Goal: Download file/media

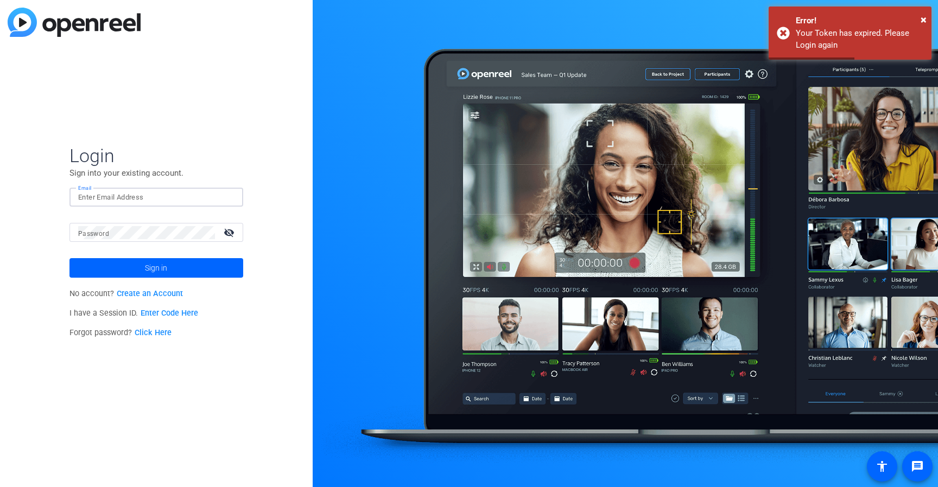
click at [186, 196] on input "Email" at bounding box center [156, 197] width 156 height 13
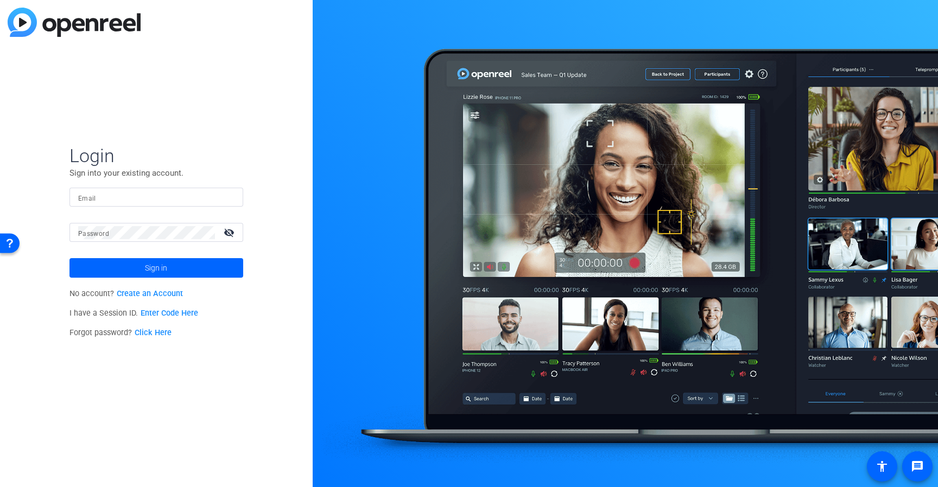
type input "[PERSON_NAME][EMAIL_ADDRESS][PERSON_NAME][DOMAIN_NAME]"
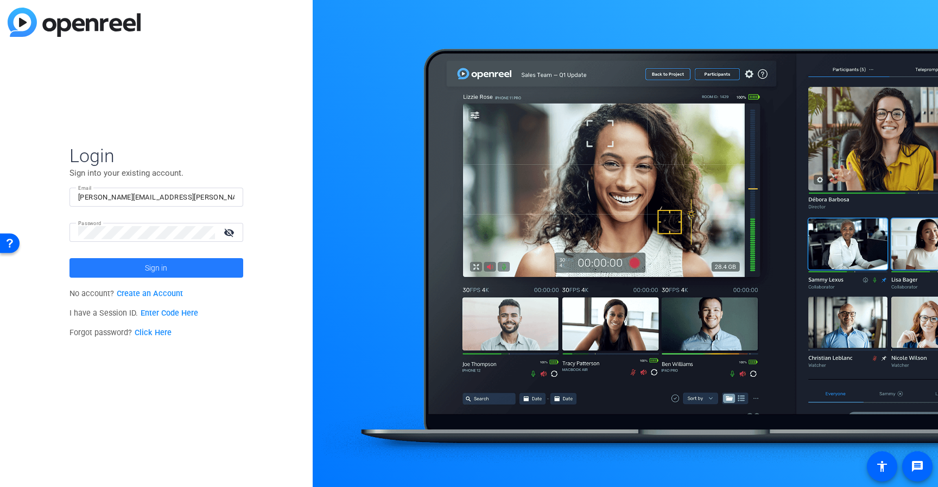
click at [131, 270] on span at bounding box center [156, 268] width 174 height 26
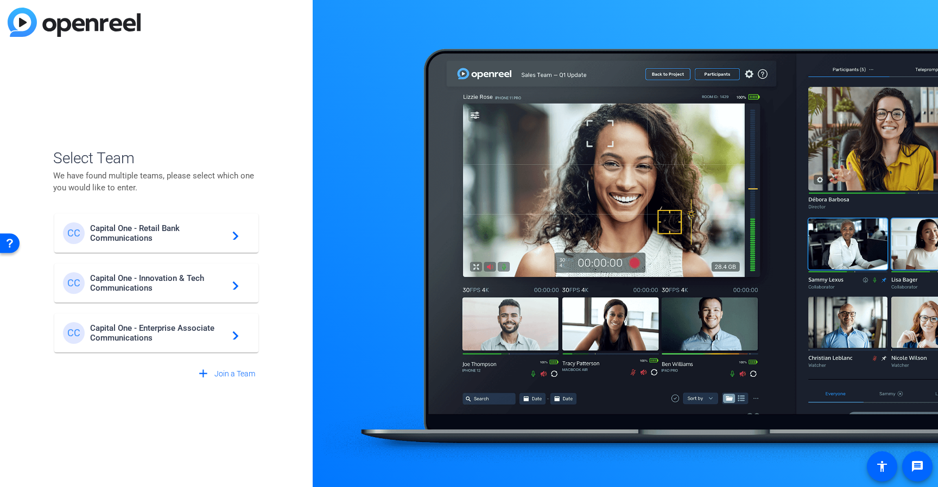
click at [174, 280] on span "Capital One - Innovation & Tech Communications" at bounding box center [158, 284] width 136 height 20
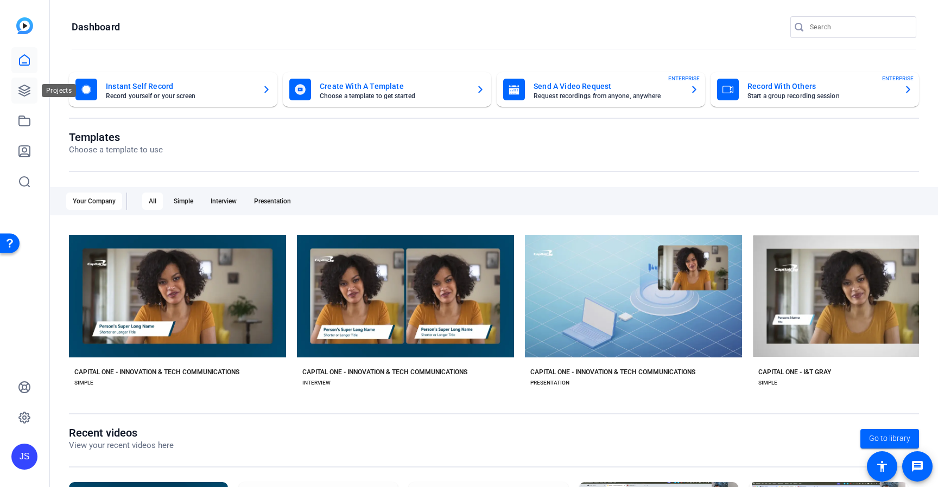
click at [21, 93] on icon at bounding box center [24, 90] width 13 height 13
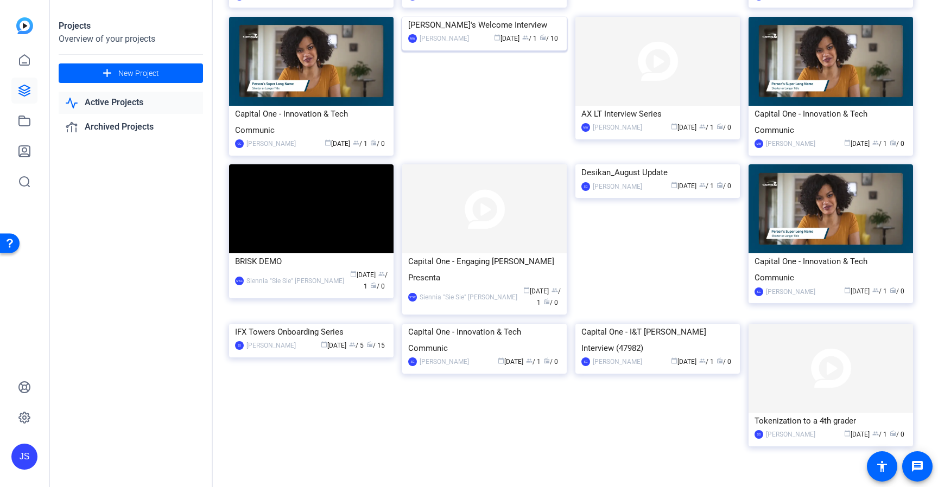
scroll to position [462, 0]
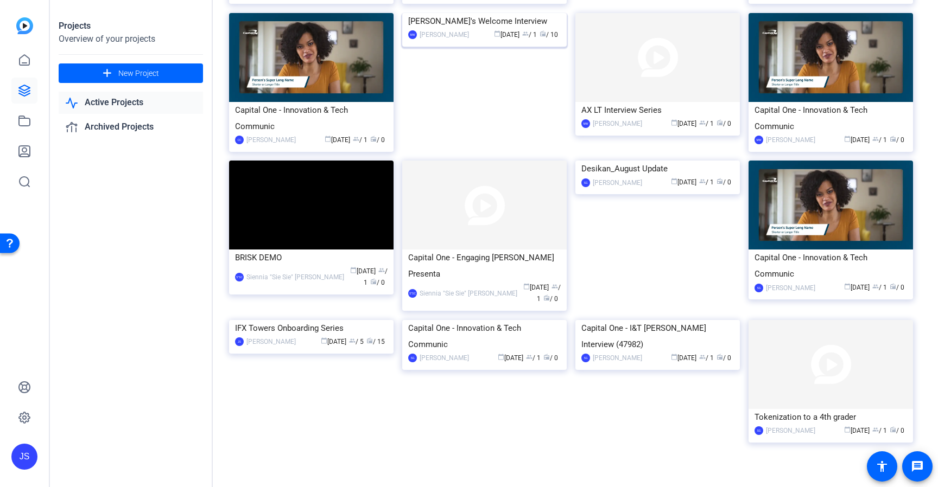
click at [479, 29] on div "[PERSON_NAME]'s Welcome Interview" at bounding box center [484, 21] width 153 height 16
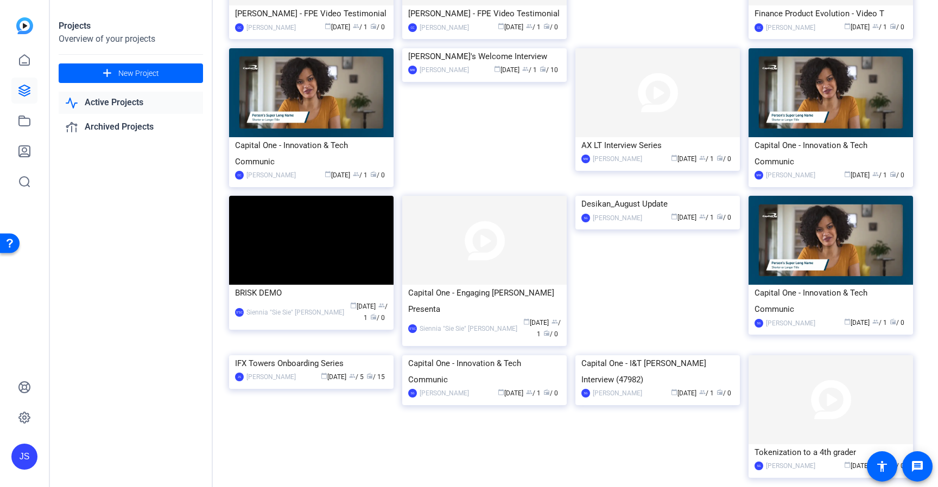
scroll to position [555, 0]
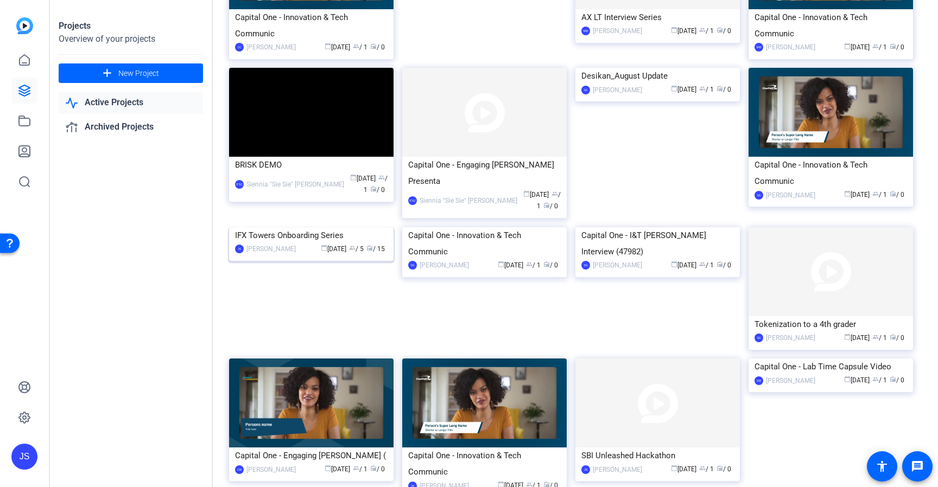
click at [294, 244] on div "IFX Towers Onboarding Series" at bounding box center [311, 235] width 153 height 16
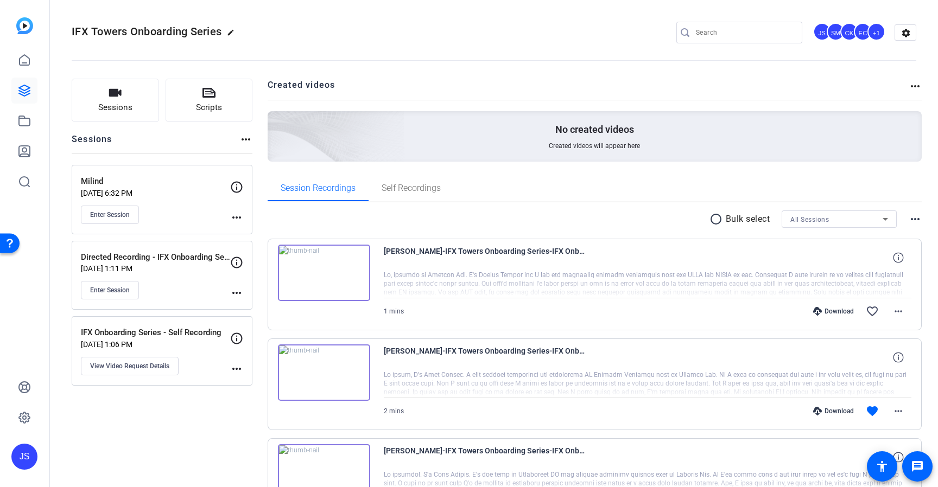
click at [322, 270] on img at bounding box center [324, 273] width 92 height 56
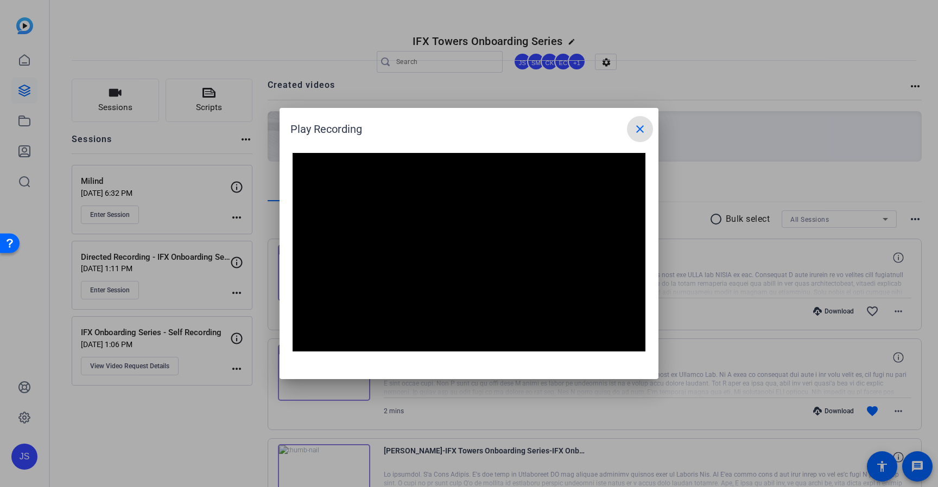
click at [641, 128] on mat-icon "close" at bounding box center [639, 129] width 13 height 13
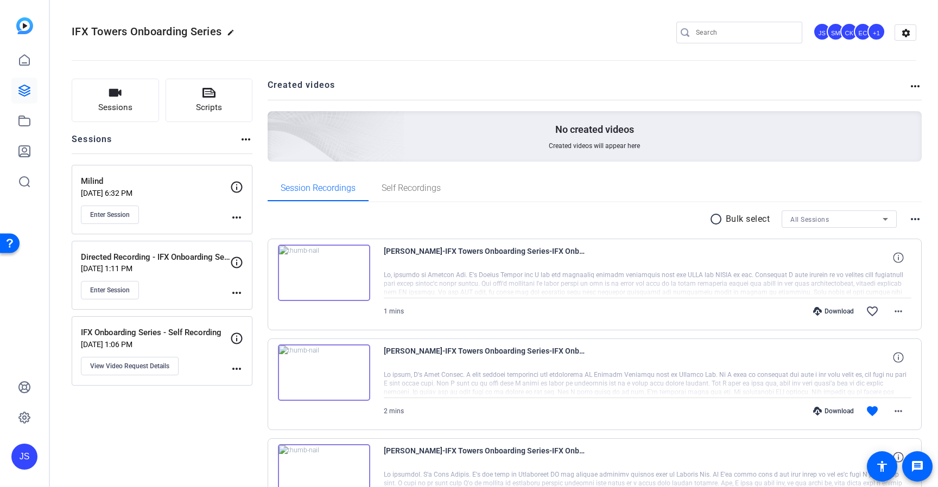
click at [836, 312] on div "Download" at bounding box center [834, 311] width 52 height 9
click at [899, 314] on mat-icon "more_horiz" at bounding box center [898, 311] width 13 height 13
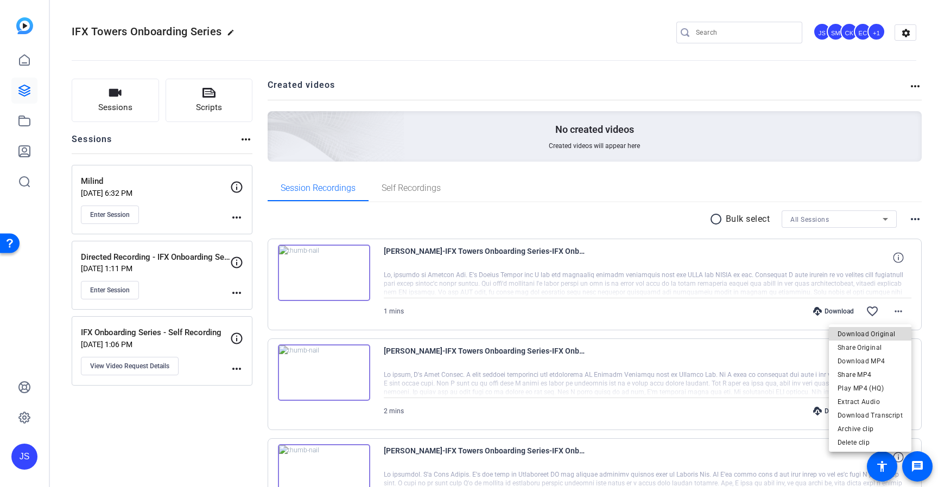
click at [873, 335] on span "Download Original" at bounding box center [869, 334] width 65 height 13
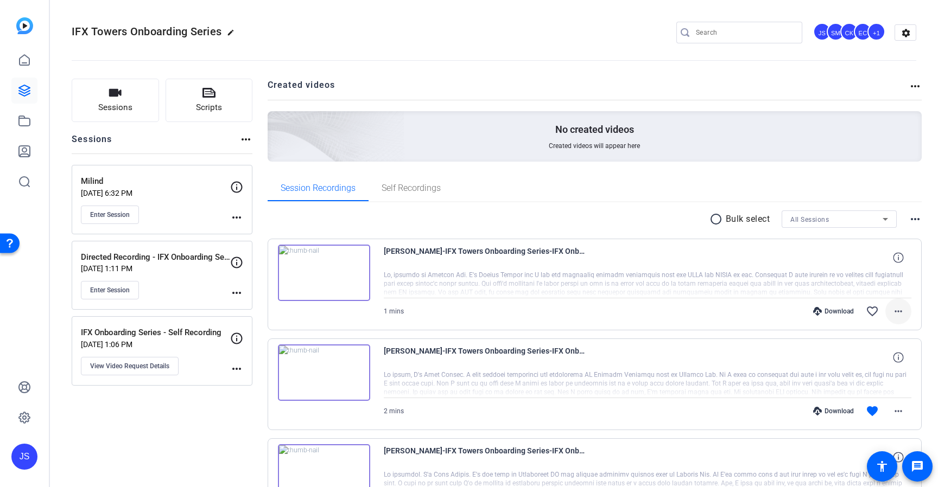
click at [898, 319] on span at bounding box center [898, 311] width 26 height 26
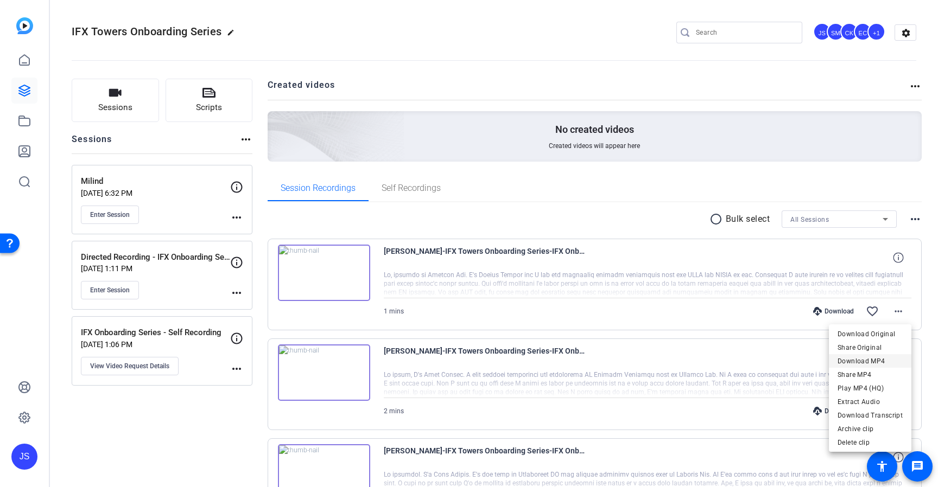
click at [863, 363] on span "Download MP4" at bounding box center [869, 361] width 65 height 13
